Goal: Book appointment/travel/reservation

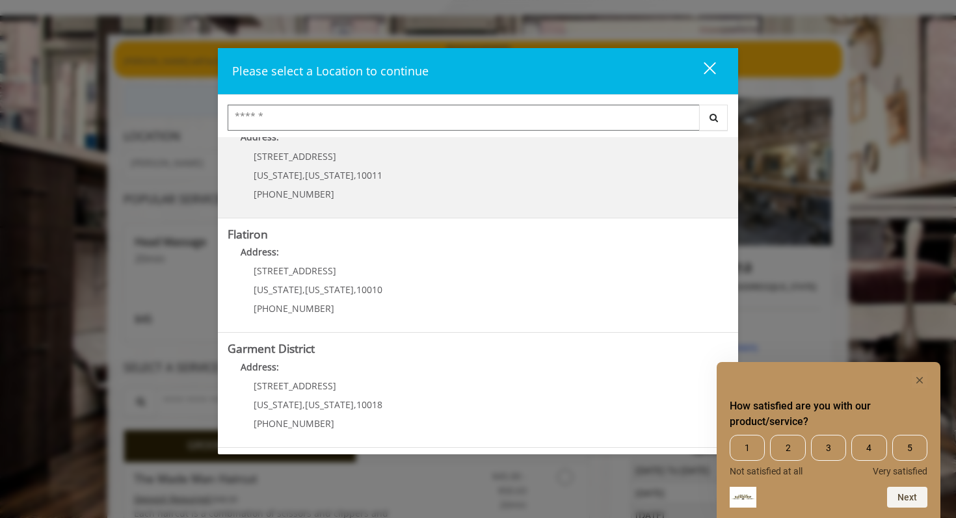
scroll to position [77, 0]
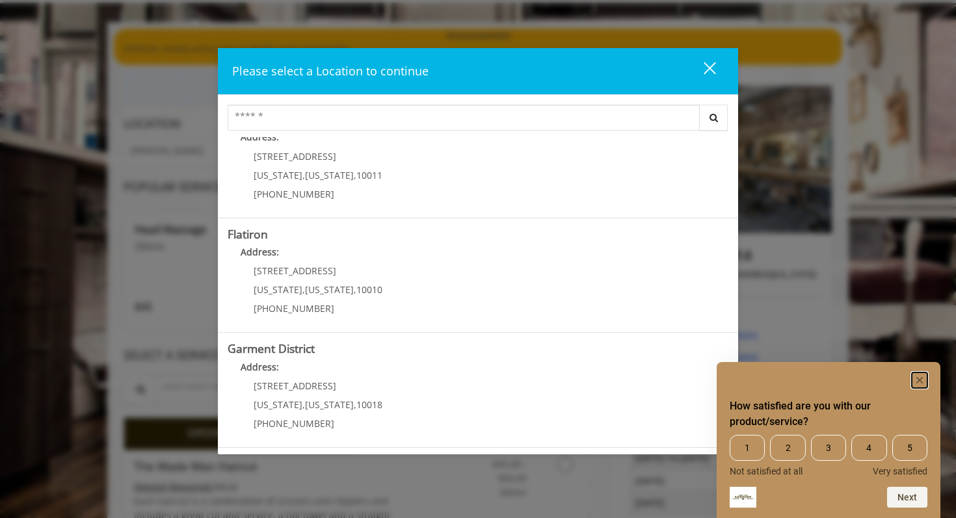
click at [926, 382] on rect "Hide survey" at bounding box center [920, 381] width 16 height 16
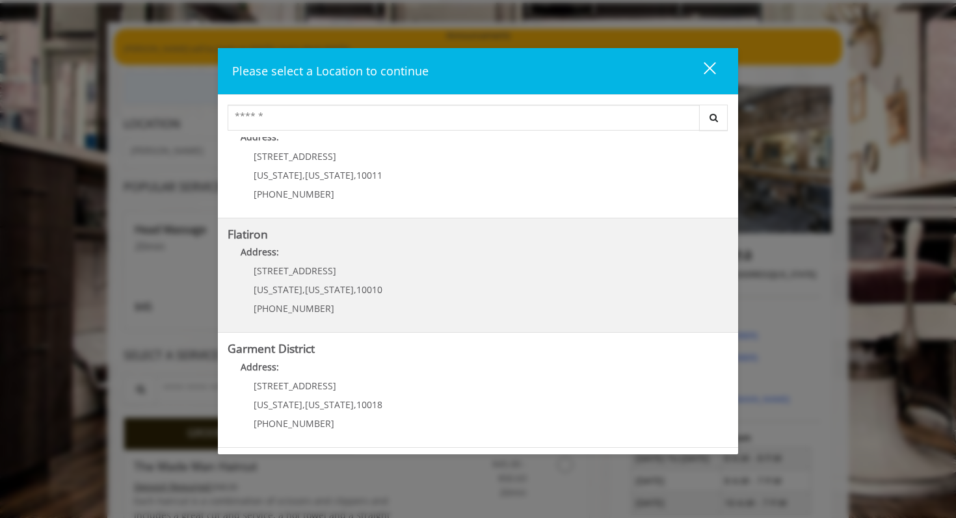
click at [559, 258] on "Address:" at bounding box center [478, 255] width 501 height 21
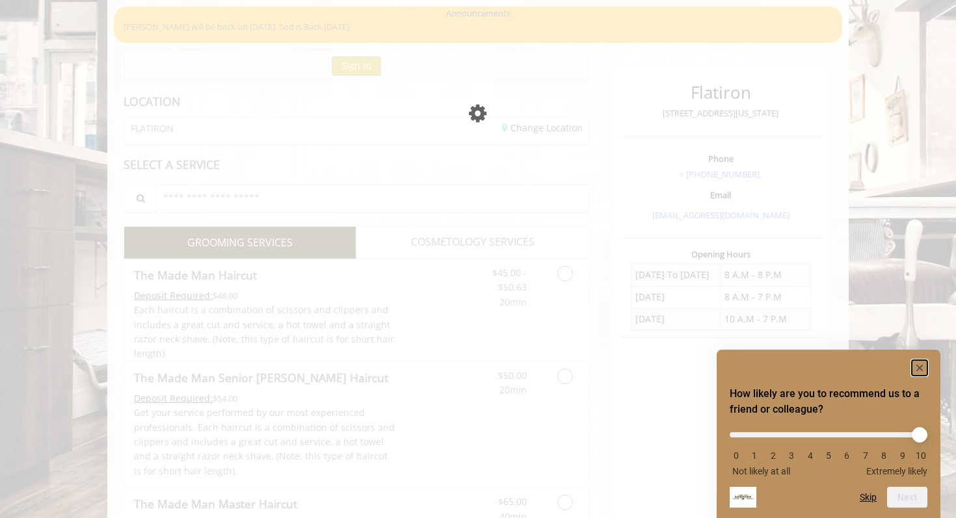
click at [923, 370] on rect "Hide survey" at bounding box center [920, 368] width 16 height 16
